Goal: Task Accomplishment & Management: Manage account settings

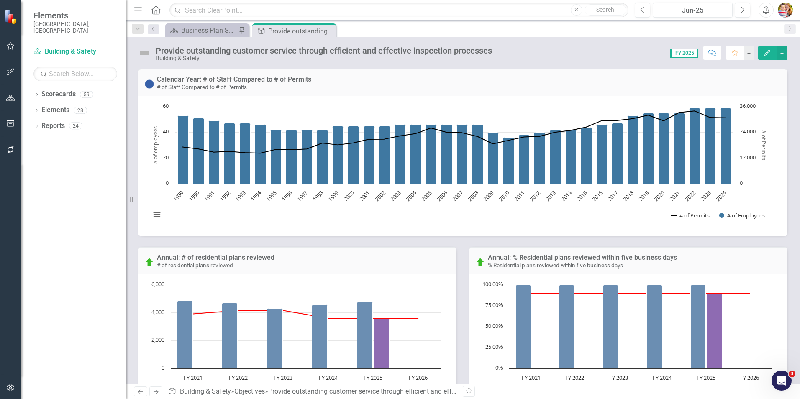
click at [159, 12] on icon "Home" at bounding box center [155, 9] width 11 height 9
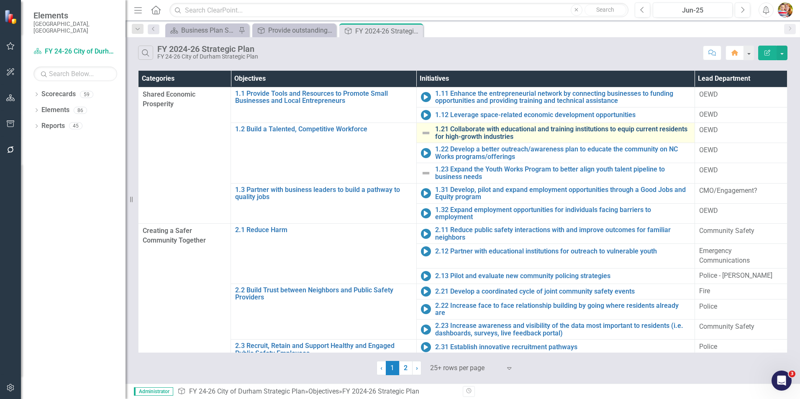
click at [461, 132] on link "1.21 Collaborate with educational and training institutions to equip current re…" at bounding box center [562, 132] width 255 height 15
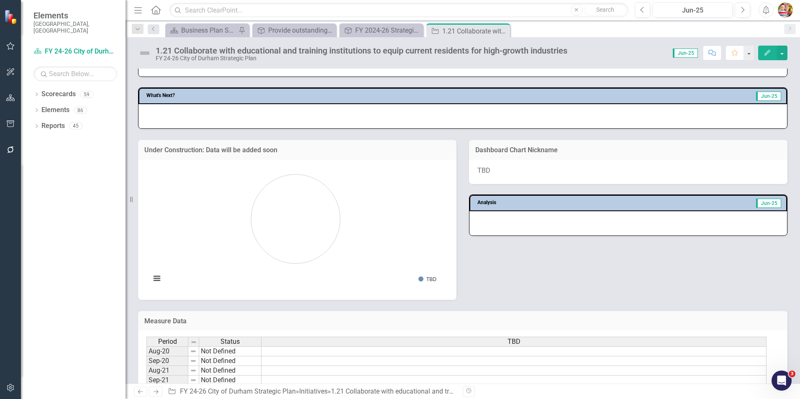
scroll to position [369, 0]
click at [159, 392] on icon "Next" at bounding box center [155, 391] width 7 height 5
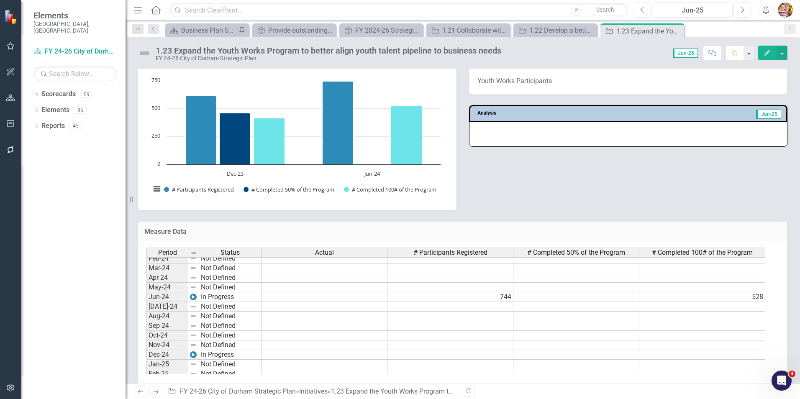
scroll to position [297, 0]
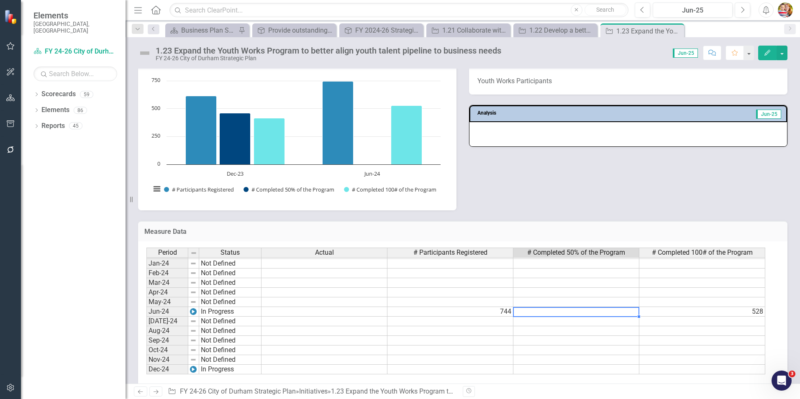
click at [563, 310] on tbody "Jun-23 Not Defined [DATE]-23 Not Defined Aug-23 Not Defined Sep-23 Not Defined …" at bounding box center [455, 345] width 619 height 308
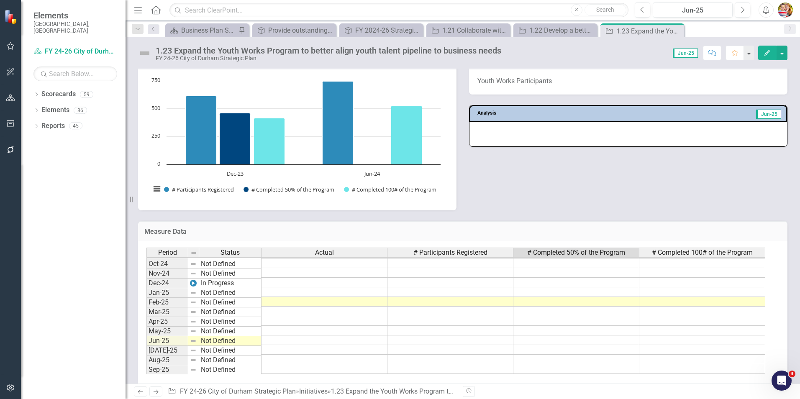
scroll to position [423, 0]
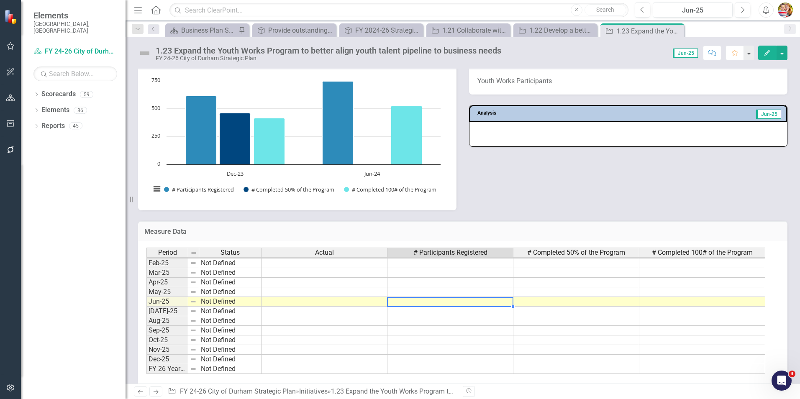
click at [479, 305] on td at bounding box center [450, 302] width 126 height 10
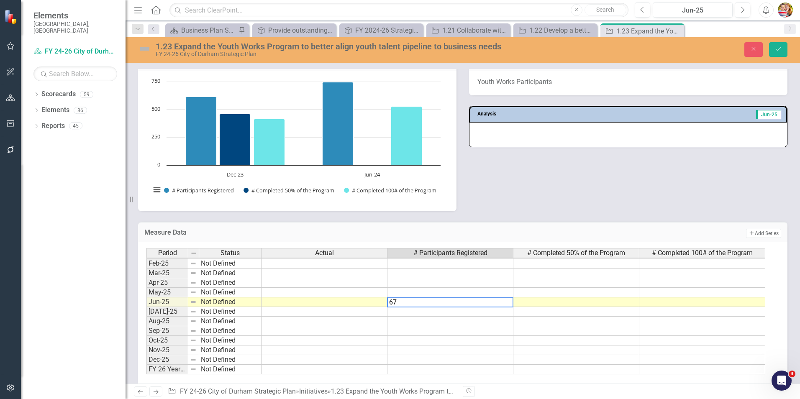
type textarea "677"
click at [779, 49] on icon "Save" at bounding box center [778, 49] width 8 height 6
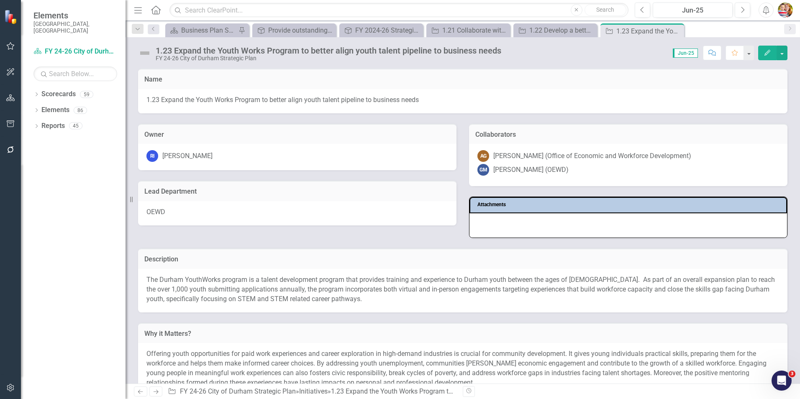
scroll to position [330, 0]
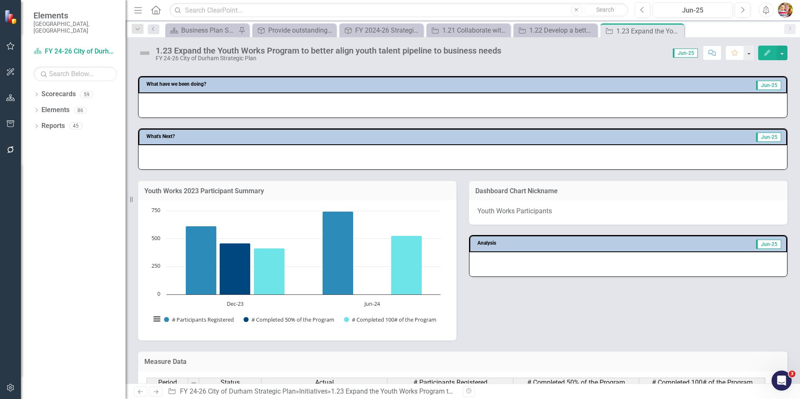
click at [545, 275] on div "Youth Works 2023 Participant Summary Chart Bar chart with 3 data series. Youth …" at bounding box center [463, 255] width 662 height 171
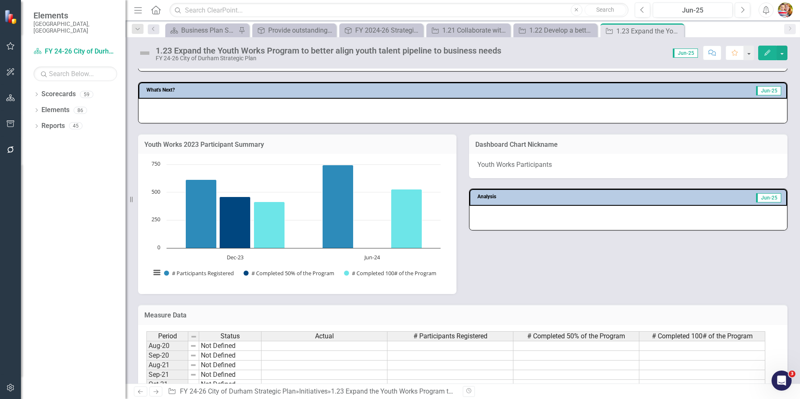
click at [320, 146] on h3 "Youth Works 2023 Participant Summary" at bounding box center [297, 145] width 306 height 8
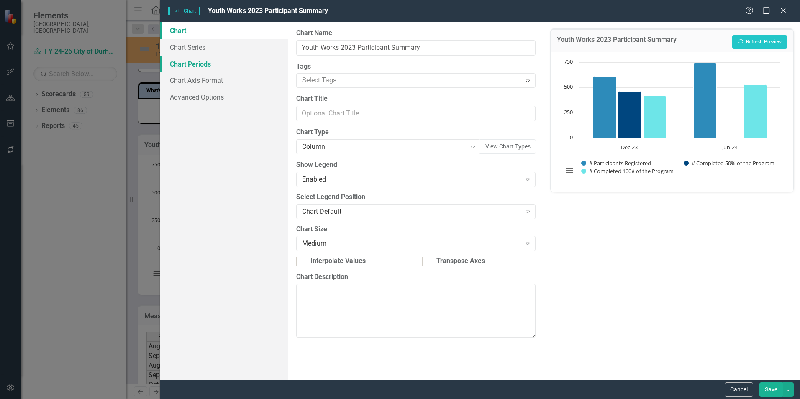
click at [184, 64] on link "Chart Periods" at bounding box center [224, 64] width 128 height 17
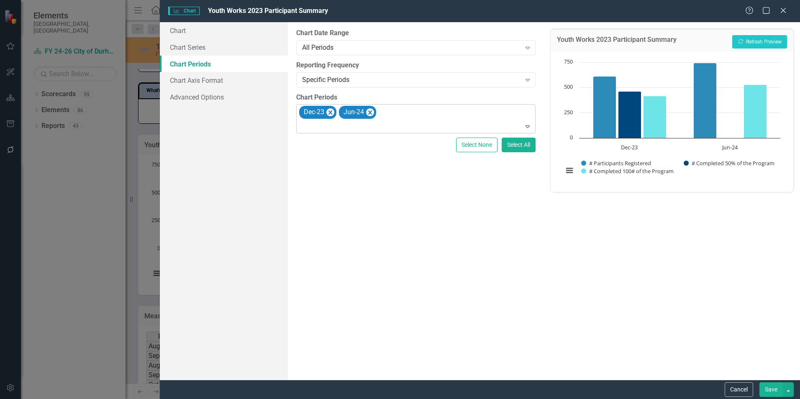
click at [397, 115] on div "Dec-23 Jun-24" at bounding box center [416, 119] width 237 height 28
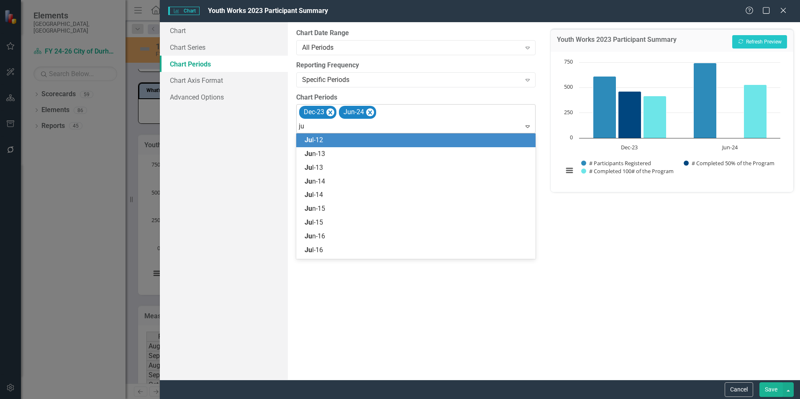
type input "jun"
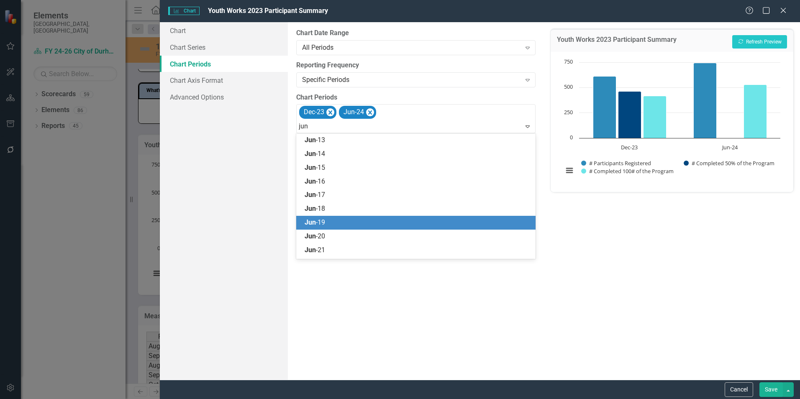
scroll to position [39, 0]
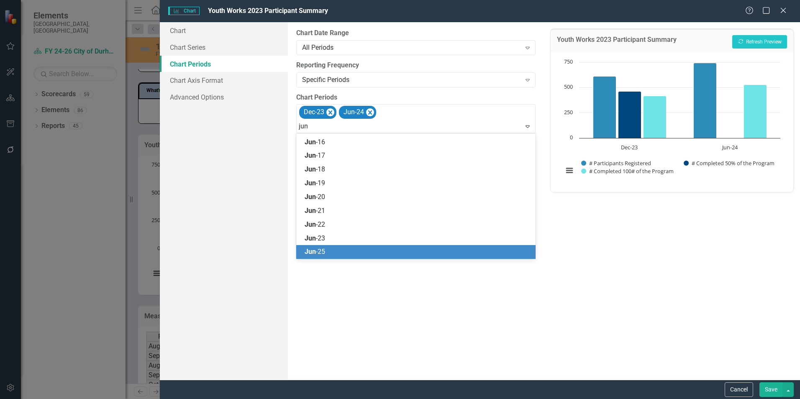
click at [320, 252] on span "Jun -25" at bounding box center [315, 252] width 20 height 8
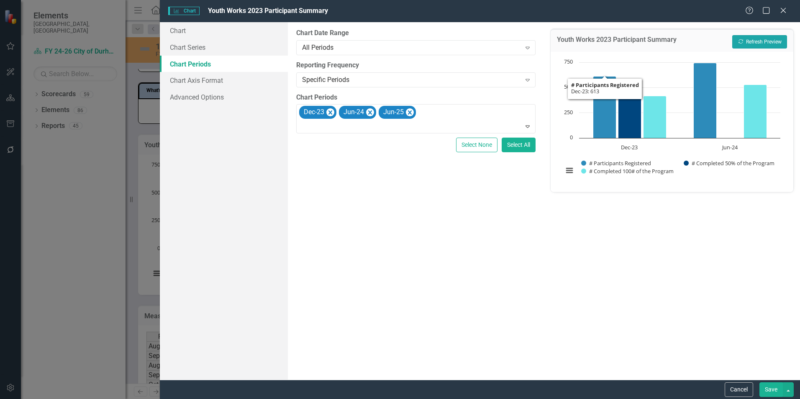
click at [764, 38] on button "Recalculate Refresh Preview" at bounding box center [759, 41] width 55 height 13
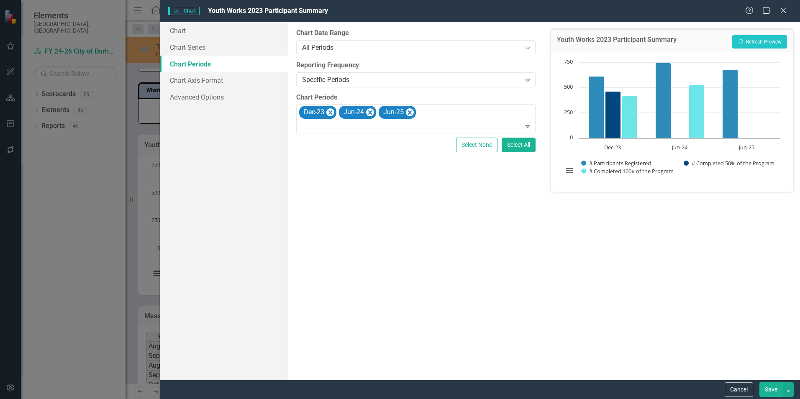
click at [773, 390] on button "Save" at bounding box center [770, 389] width 23 height 15
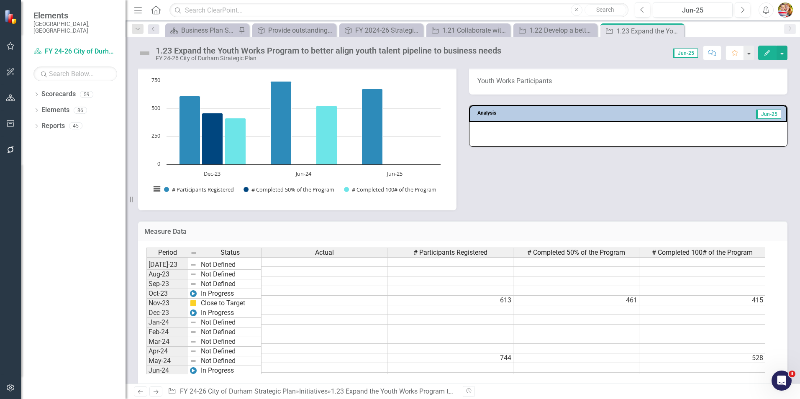
scroll to position [251, 0]
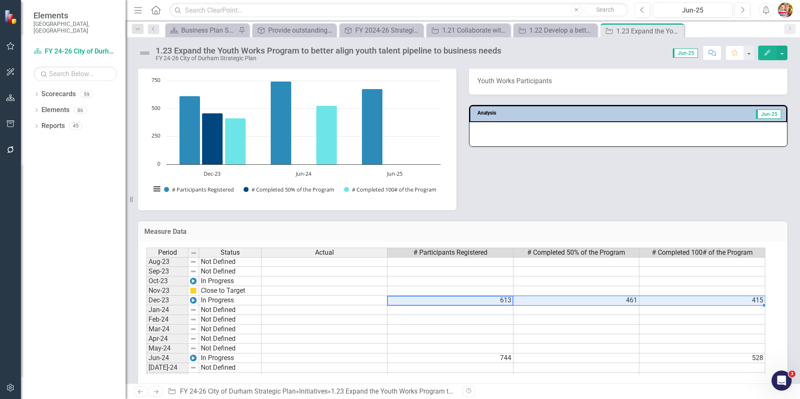
drag, startPoint x: 495, startPoint y: 301, endPoint x: 701, endPoint y: 305, distance: 205.4
click at [701, 305] on tr "Dec-23 In Progress 613 461 415" at bounding box center [455, 301] width 619 height 10
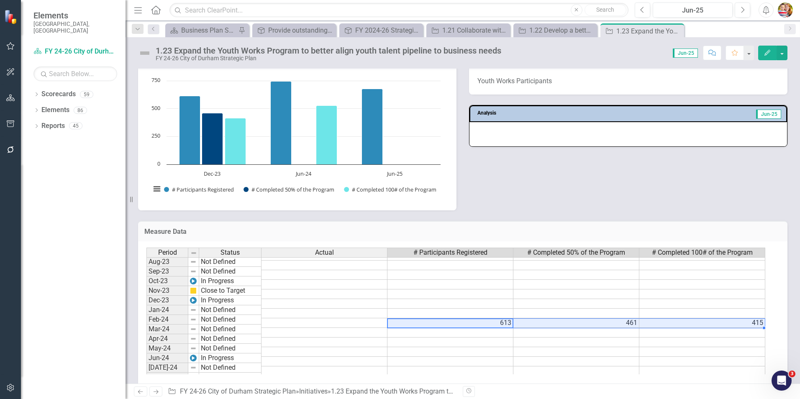
scroll to position [209, 0]
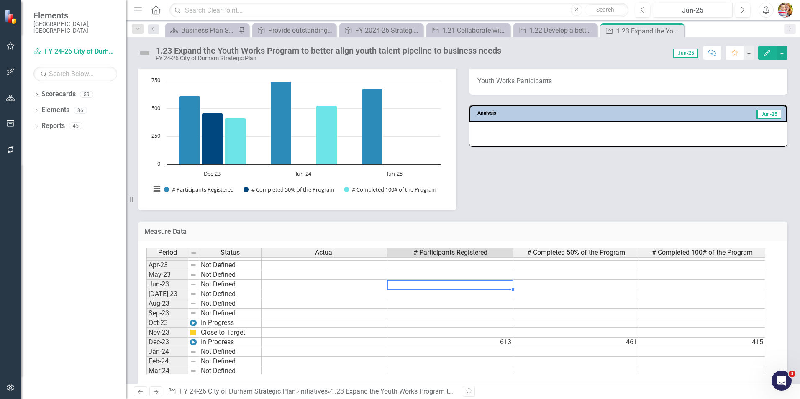
click at [394, 283] on td at bounding box center [450, 285] width 126 height 10
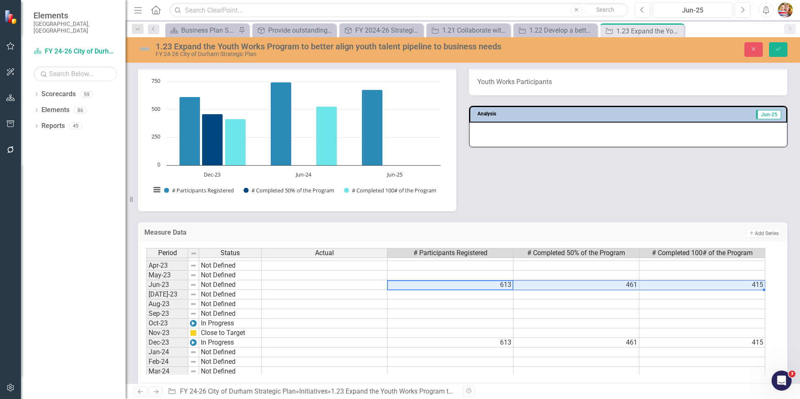
type textarea "613"
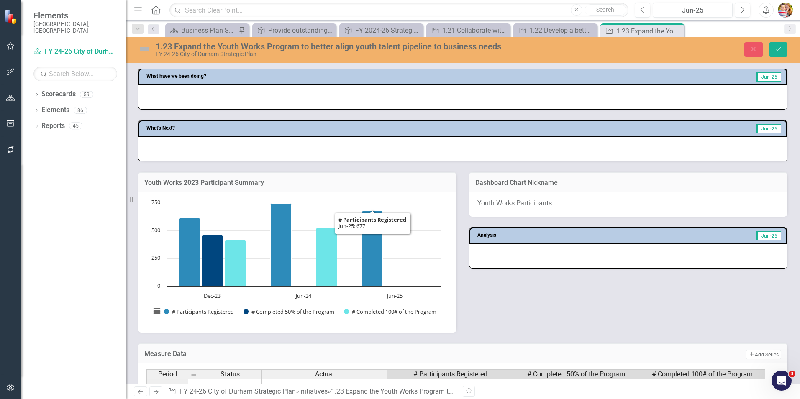
scroll to position [335, 0]
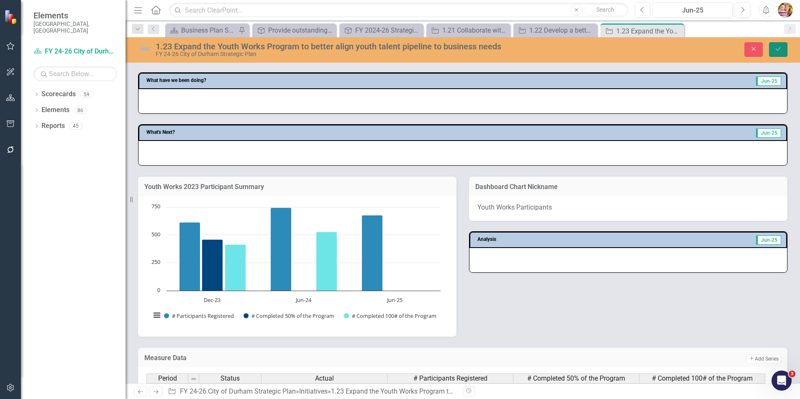
click at [776, 52] on button "Save" at bounding box center [778, 49] width 18 height 15
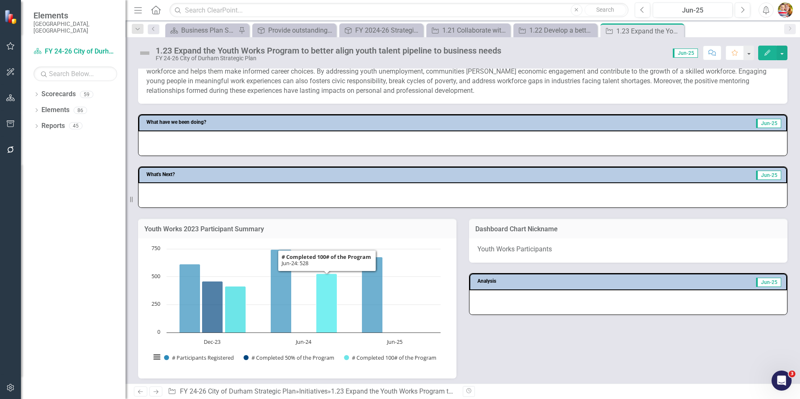
scroll to position [293, 0]
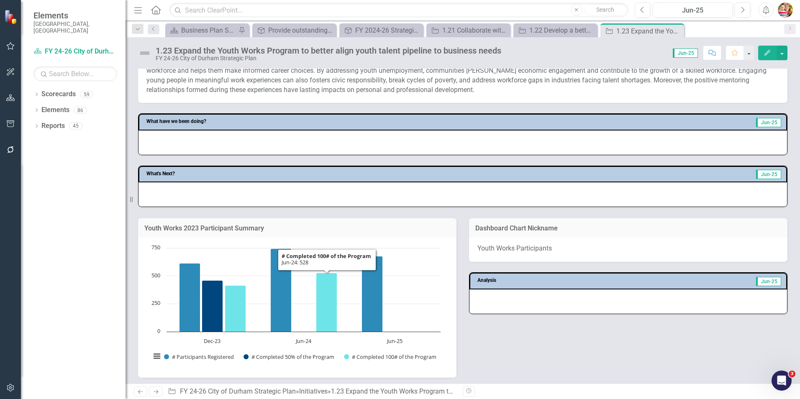
click at [301, 230] on h3 "Youth Works 2023 Participant Summary" at bounding box center [297, 229] width 306 height 8
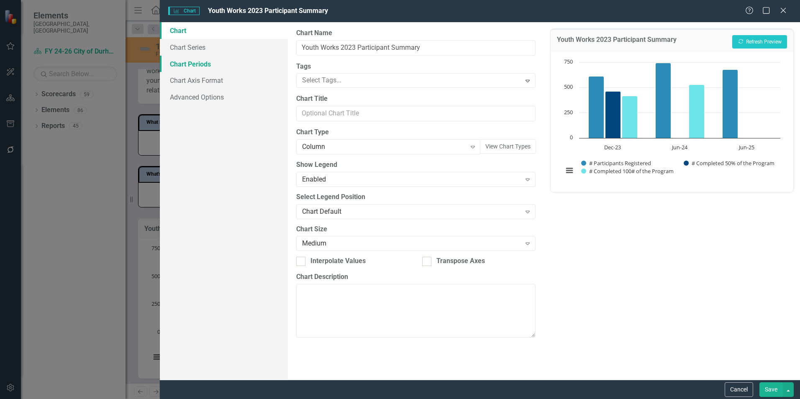
click at [201, 63] on link "Chart Periods" at bounding box center [224, 64] width 128 height 17
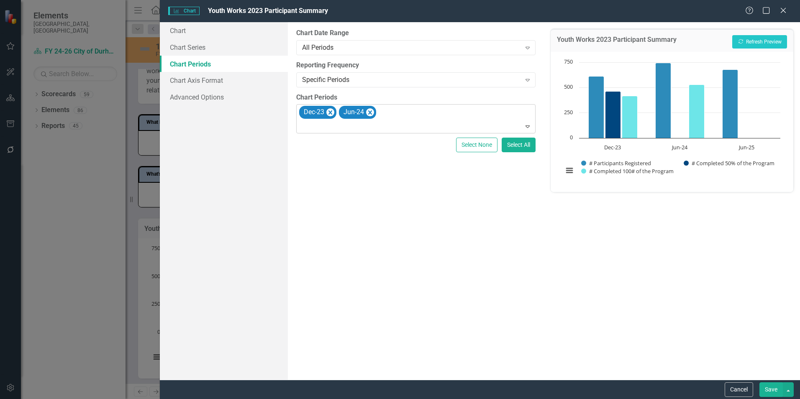
click at [335, 126] on div at bounding box center [416, 126] width 235 height 11
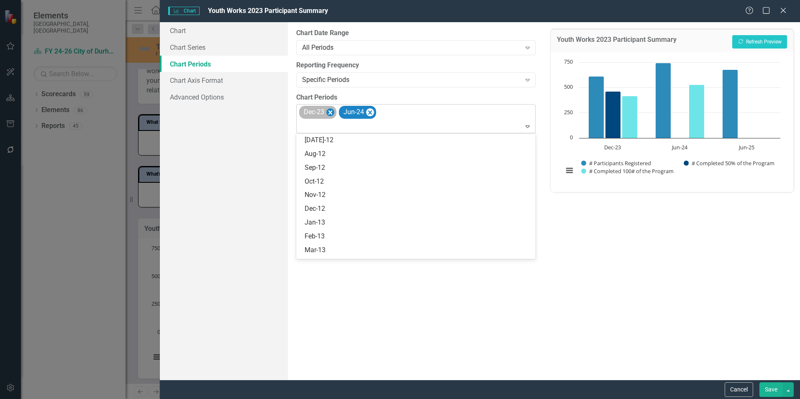
click at [332, 113] on icon "Remove Dec-23" at bounding box center [330, 112] width 8 height 10
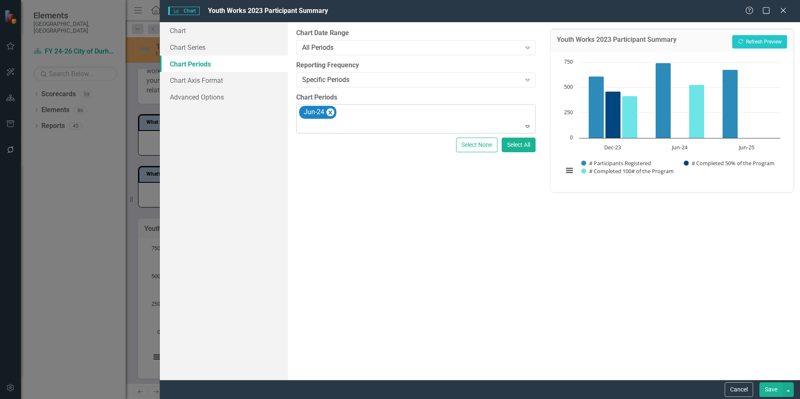
click at [319, 122] on div at bounding box center [416, 126] width 235 height 11
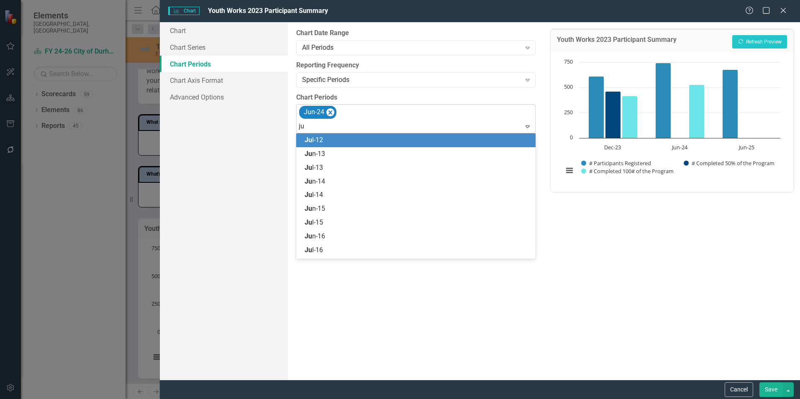
type input "jun"
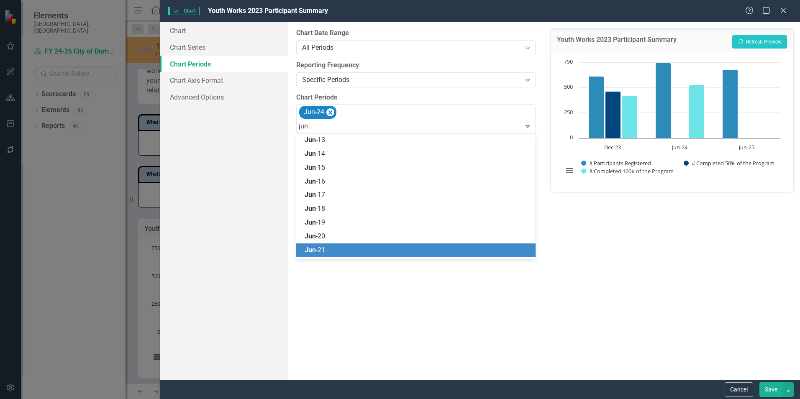
scroll to position [39, 0]
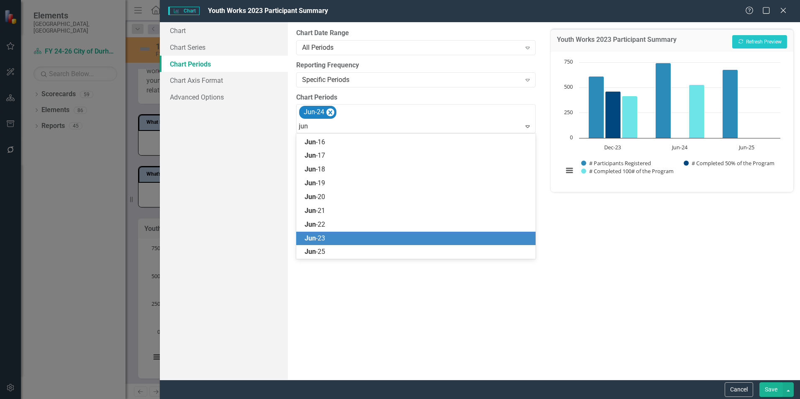
click at [328, 235] on div "Jun -23" at bounding box center [418, 239] width 226 height 10
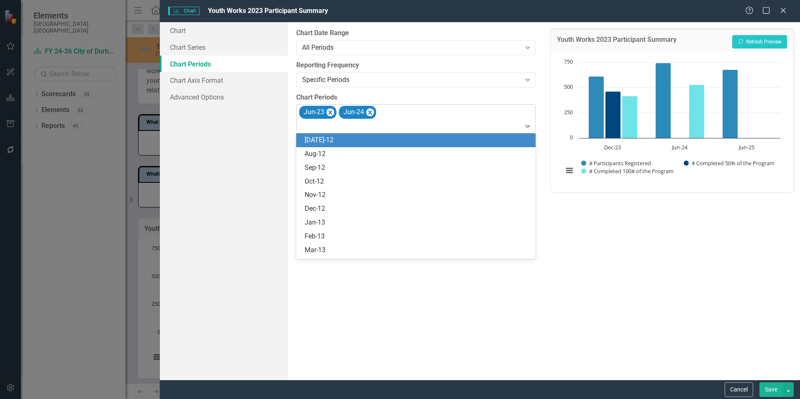
click at [362, 128] on div at bounding box center [416, 126] width 235 height 11
type input "jun"
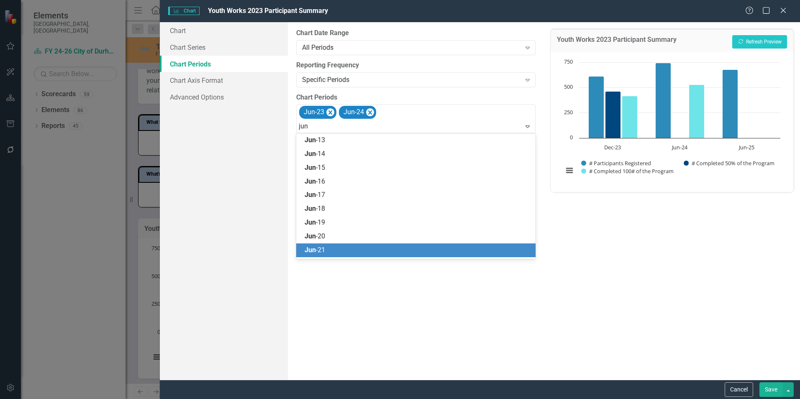
scroll to position [26, 0]
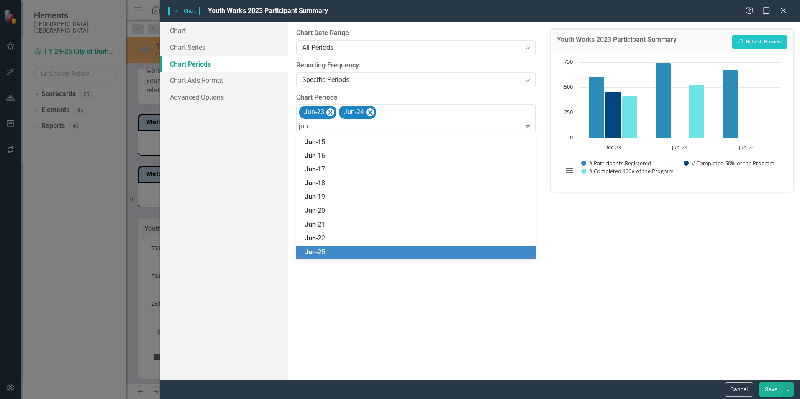
click at [322, 250] on span "Jun -25" at bounding box center [315, 252] width 20 height 8
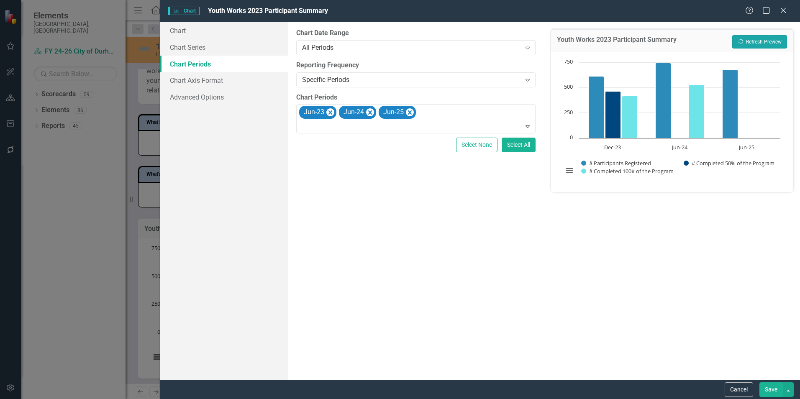
click at [754, 39] on button "Recalculate Refresh Preview" at bounding box center [759, 41] width 55 height 13
click at [772, 389] on button "Save" at bounding box center [770, 389] width 23 height 15
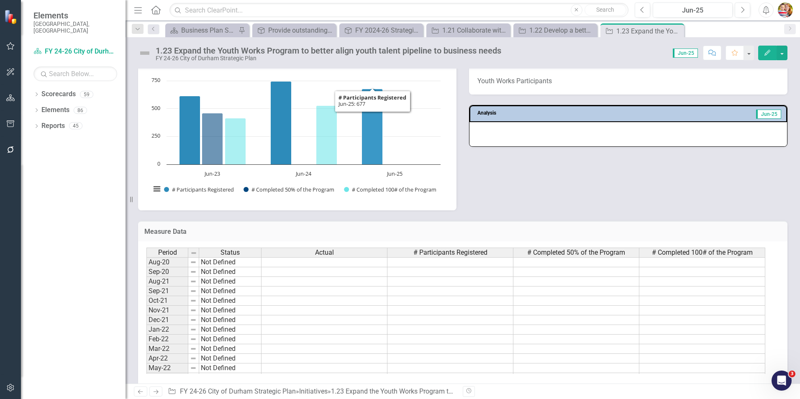
scroll to position [376, 0]
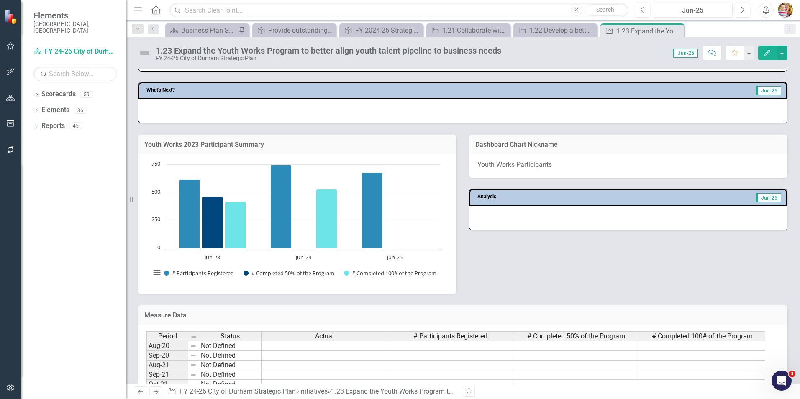
click at [328, 148] on h3 "Youth Works 2023 Participant Summary" at bounding box center [297, 145] width 306 height 8
click at [328, 147] on h3 "Youth Works 2023 Participant Summary" at bounding box center [297, 145] width 306 height 8
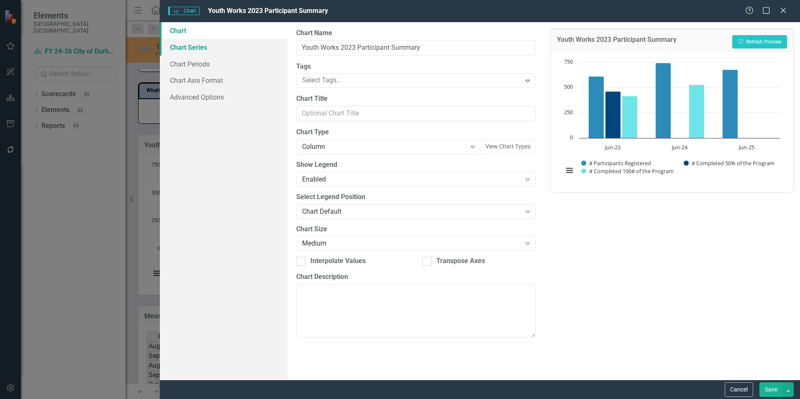
click at [205, 48] on link "Chart Series" at bounding box center [224, 47] width 128 height 17
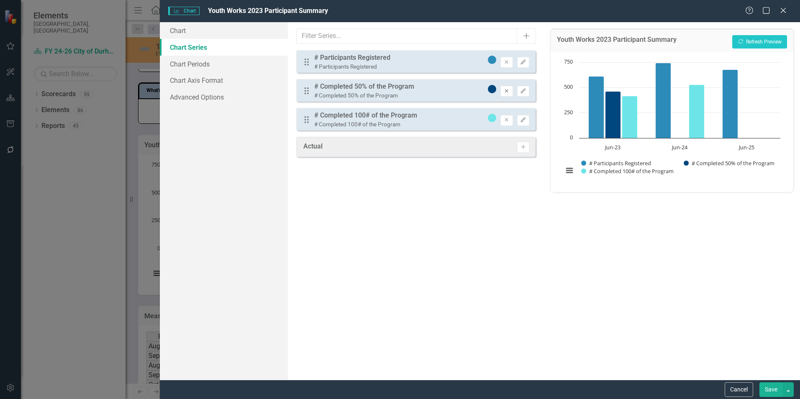
click at [506, 92] on icon "Remove" at bounding box center [506, 91] width 6 height 5
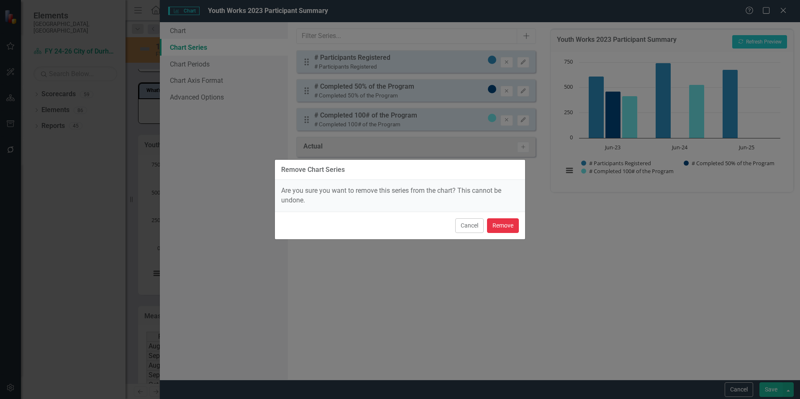
click at [501, 226] on button "Remove" at bounding box center [503, 225] width 32 height 15
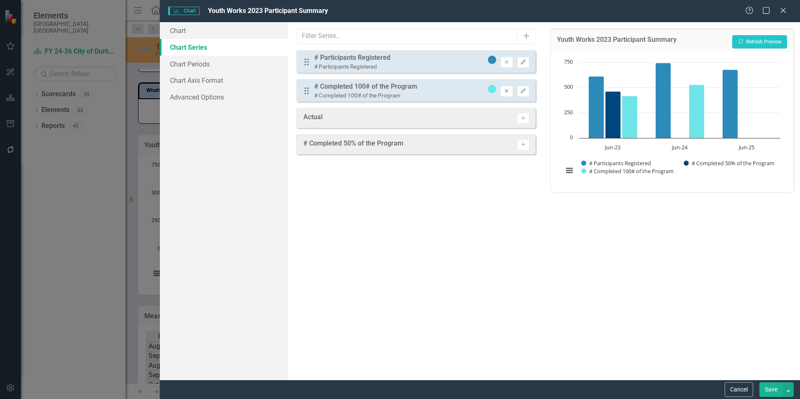
click at [509, 91] on icon "Remove" at bounding box center [506, 91] width 6 height 5
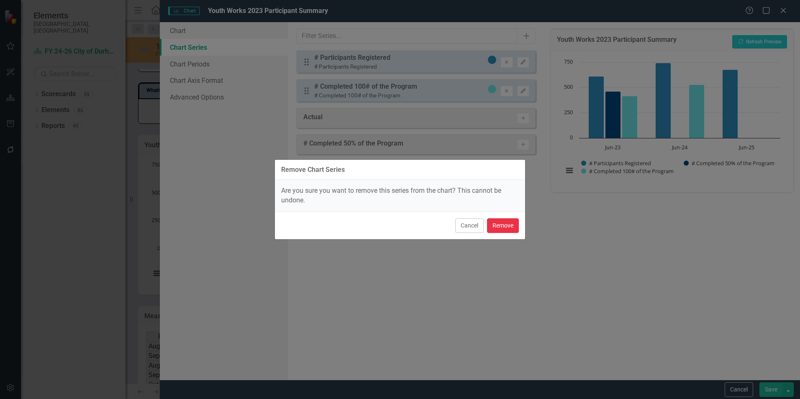
click at [502, 223] on button "Remove" at bounding box center [503, 225] width 32 height 15
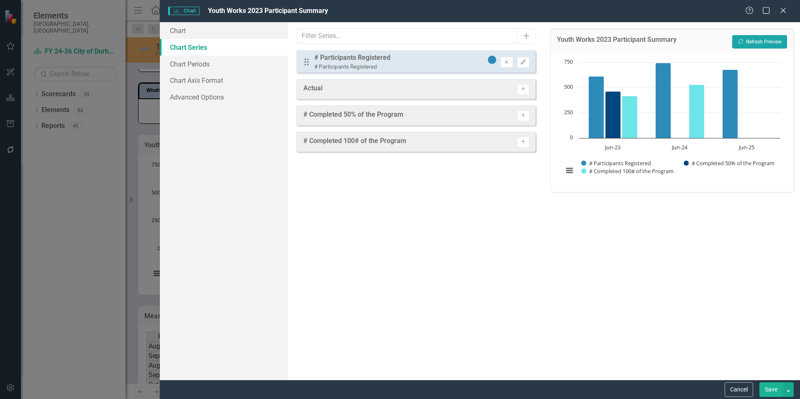
click at [768, 44] on button "Recalculate Refresh Preview" at bounding box center [759, 41] width 55 height 13
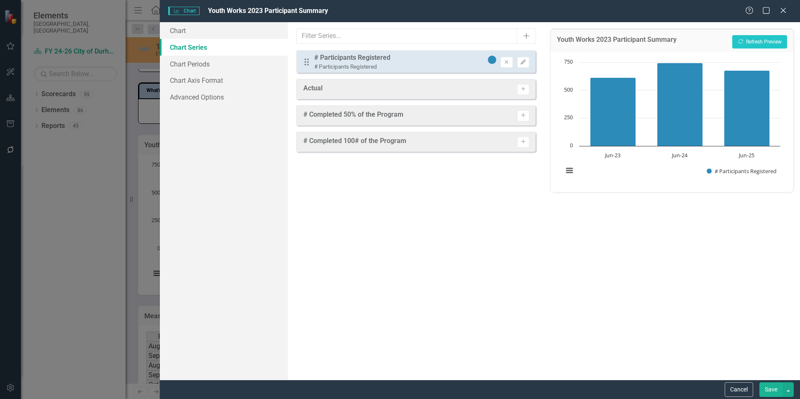
click at [768, 389] on button "Save" at bounding box center [770, 389] width 23 height 15
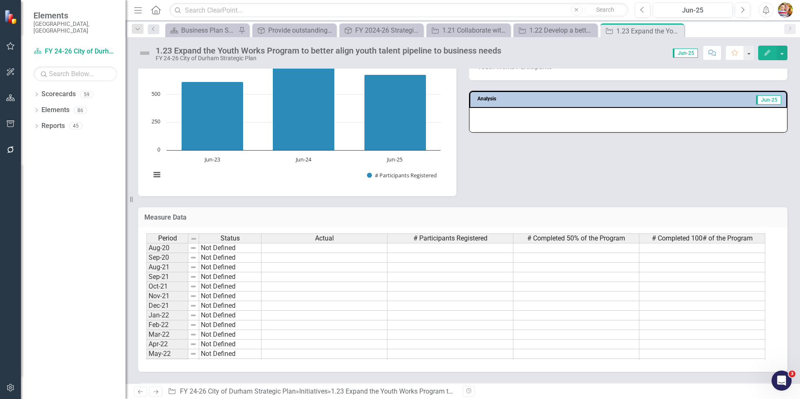
scroll to position [418, 0]
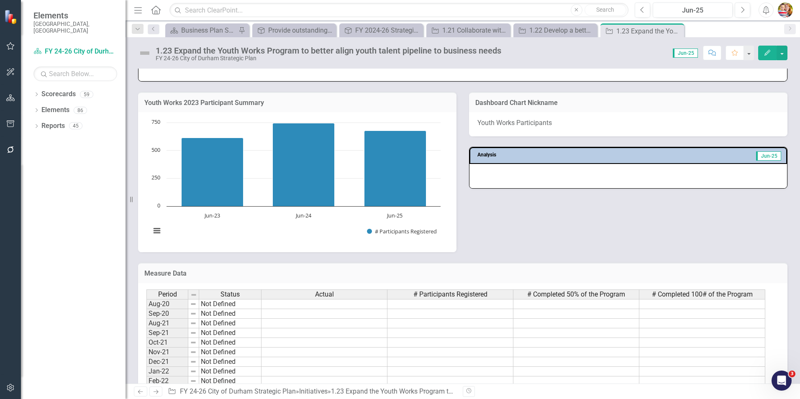
click at [593, 236] on div "Youth Works 2023 Participant Summary Chart Bar chart with 3 bars. Youth Works 2…" at bounding box center [463, 167] width 662 height 171
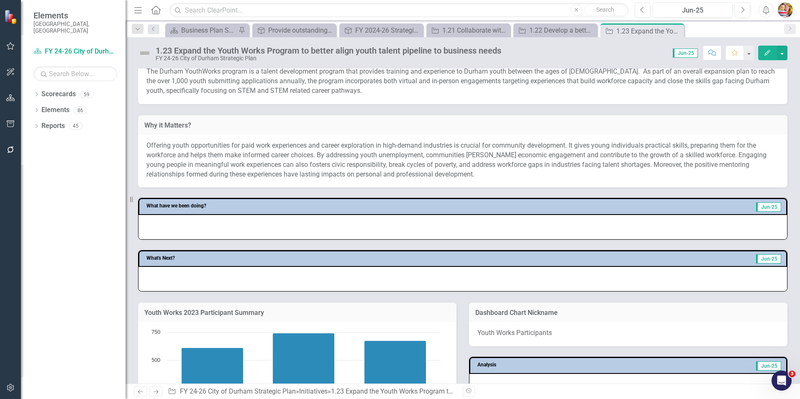
scroll to position [209, 0]
